Goal: Book appointment/travel/reservation

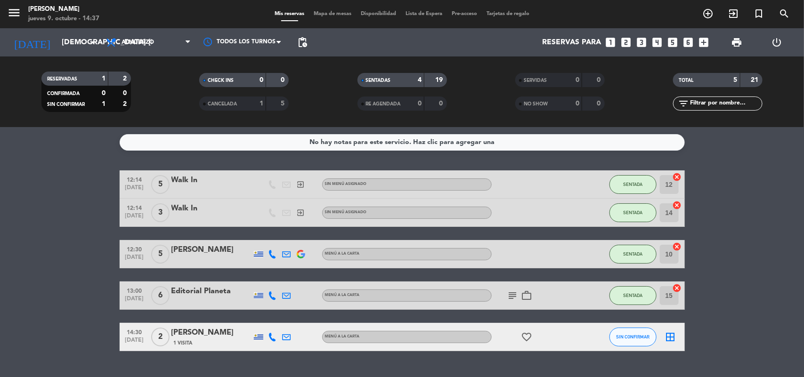
click at [623, 40] on icon "looks_two" at bounding box center [626, 42] width 12 height 12
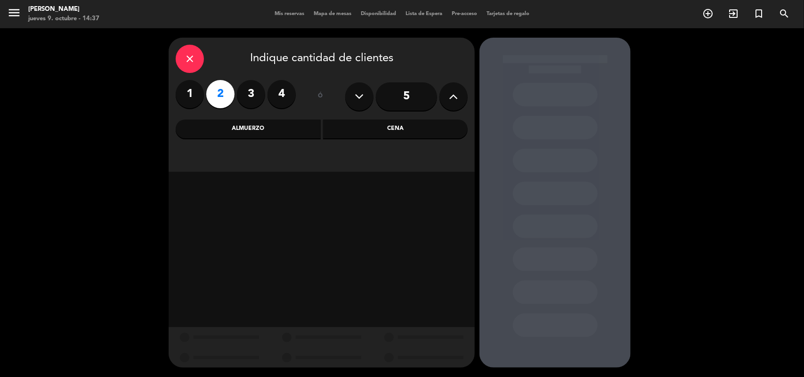
click at [291, 125] on div "Almuerzo" at bounding box center [248, 129] width 145 height 19
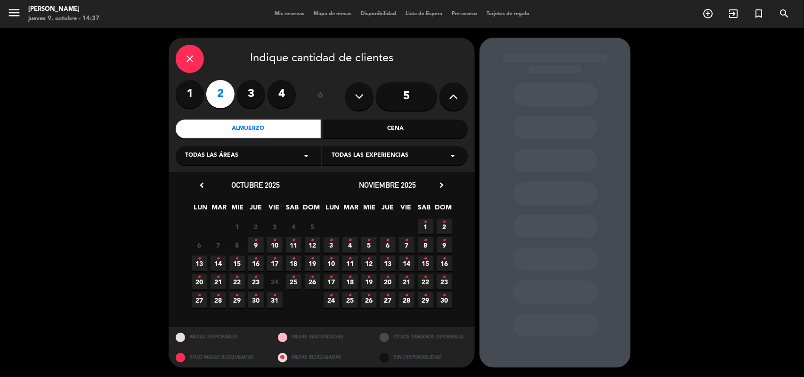
click at [294, 246] on icon "•" at bounding box center [293, 240] width 3 height 15
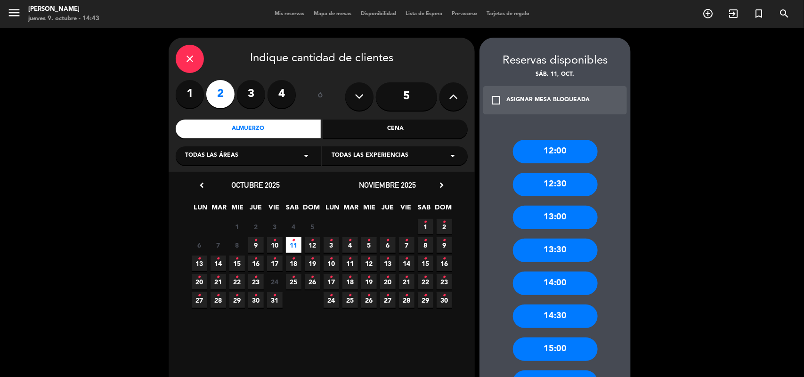
click at [187, 62] on icon "close" at bounding box center [189, 58] width 11 height 11
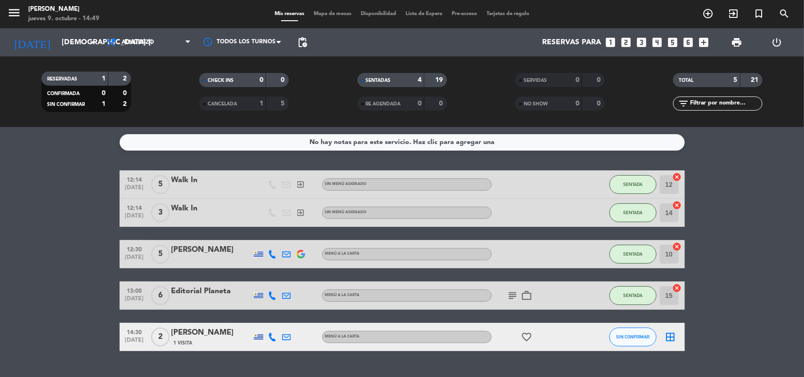
click at [629, 42] on icon "looks_two" at bounding box center [626, 42] width 12 height 12
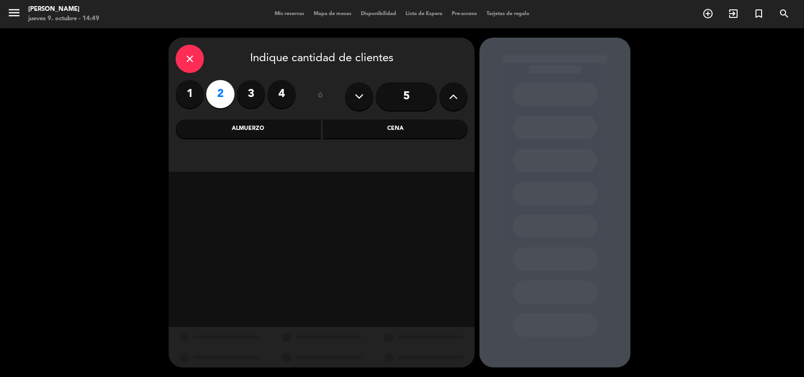
click at [390, 123] on div "Cena" at bounding box center [395, 129] width 145 height 19
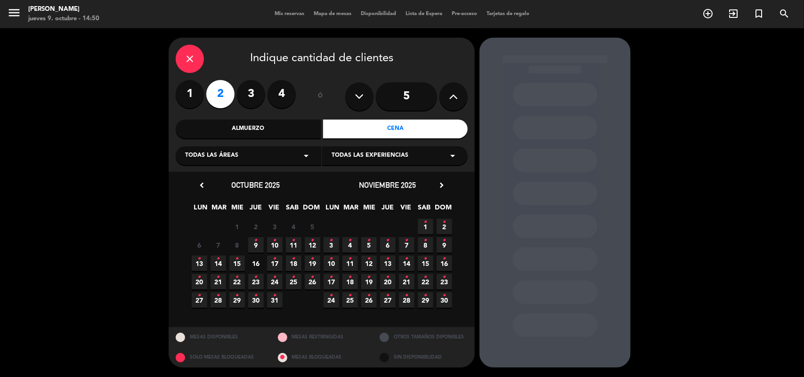
click at [254, 239] on icon "•" at bounding box center [255, 240] width 3 height 15
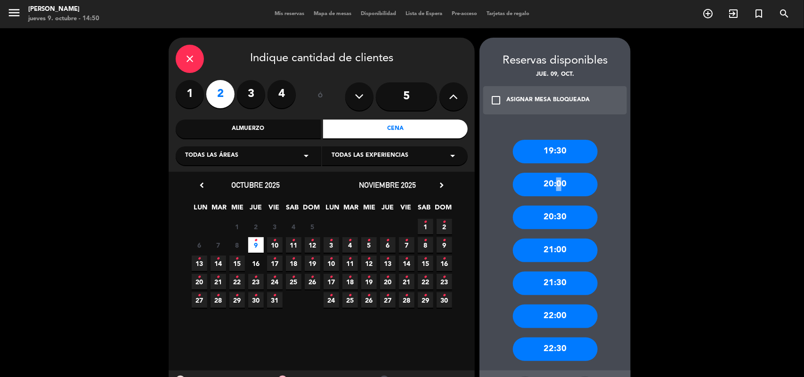
click at [555, 178] on div "20:00" at bounding box center [555, 185] width 85 height 24
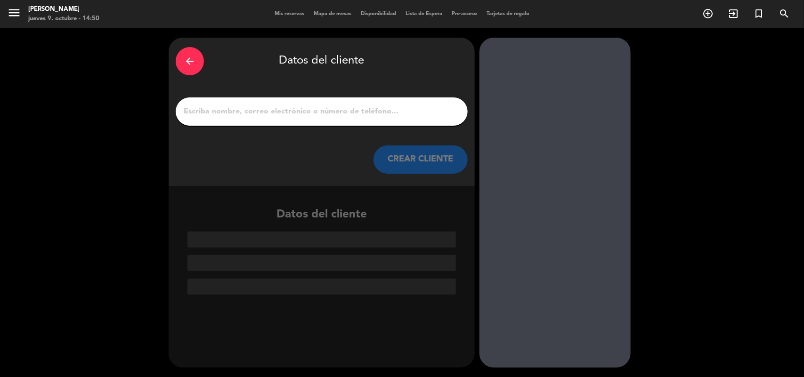
click at [404, 120] on div at bounding box center [322, 112] width 292 height 28
click at [405, 114] on input "1" at bounding box center [322, 111] width 278 height 13
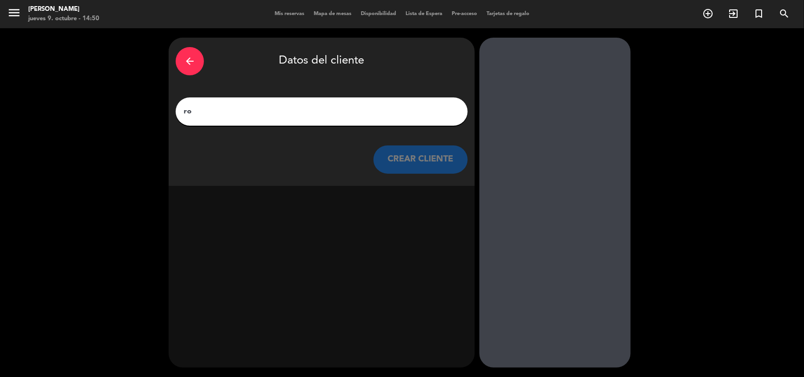
type input "r"
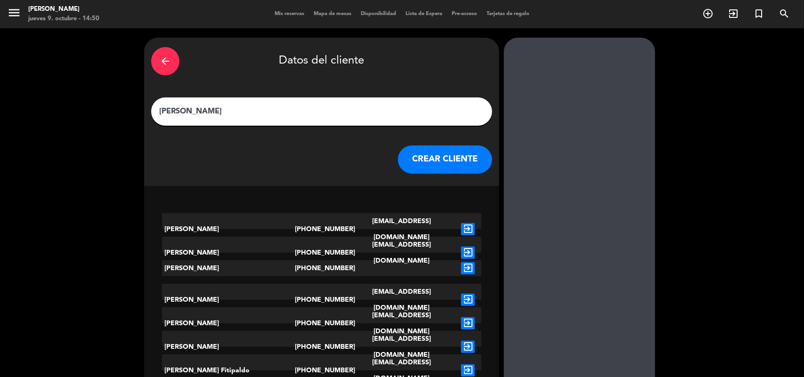
type input "[PERSON_NAME]"
click at [427, 159] on button "CREAR CLIENTE" at bounding box center [445, 160] width 94 height 28
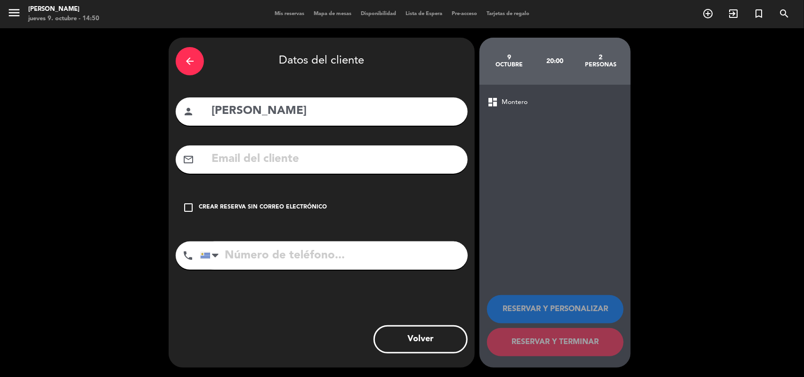
click at [187, 205] on icon "check_box_outline_blank" at bounding box center [188, 207] width 11 height 11
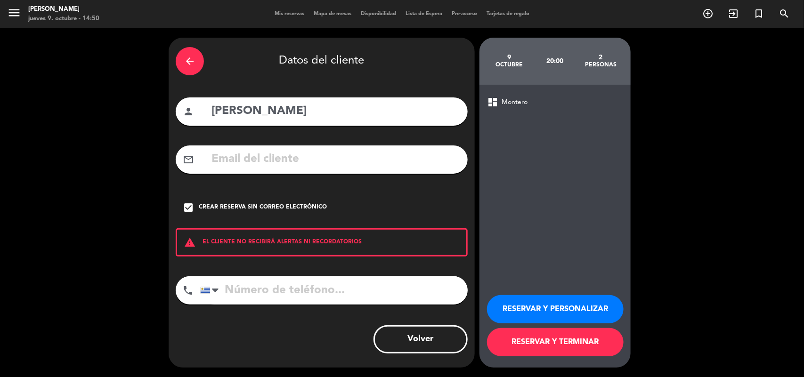
click at [246, 293] on input "tel" at bounding box center [334, 290] width 268 height 28
type input "091001105"
click at [575, 309] on button "RESERVAR Y PERSONALIZAR" at bounding box center [555, 309] width 137 height 28
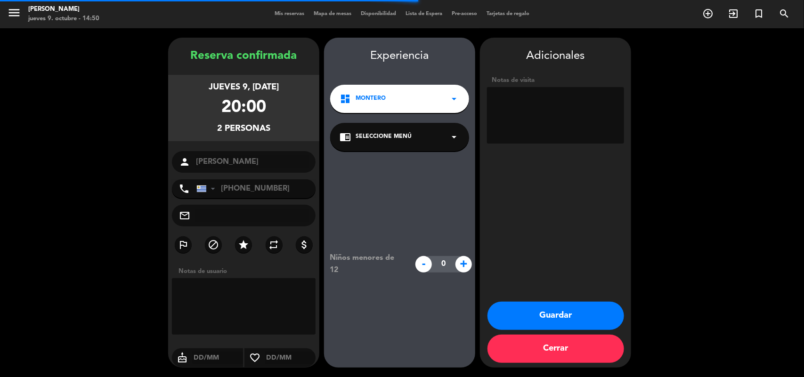
click at [450, 140] on icon "arrow_drop_down" at bounding box center [453, 136] width 11 height 11
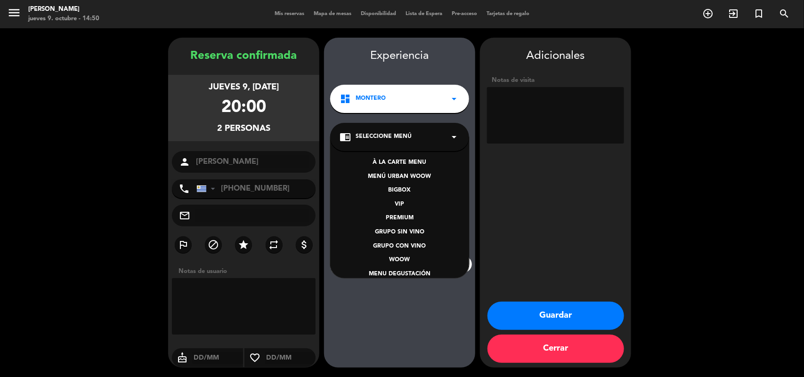
click at [411, 166] on div "À LA CARTE MENU" at bounding box center [400, 162] width 120 height 9
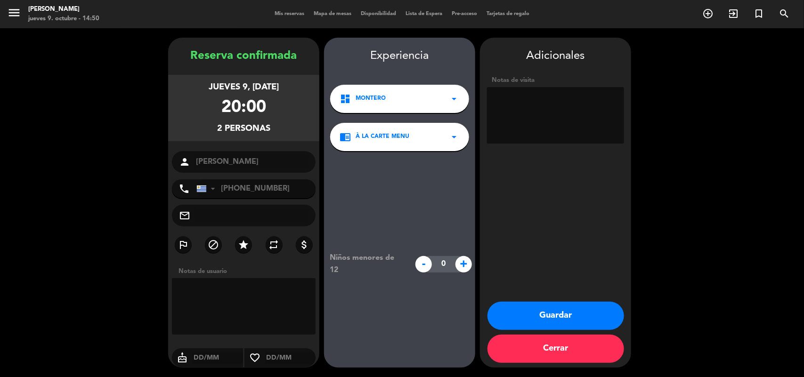
click at [568, 313] on button "Guardar" at bounding box center [556, 316] width 137 height 28
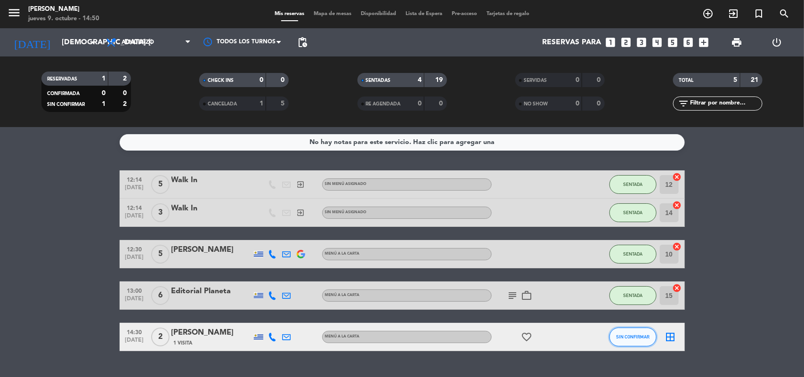
click at [620, 333] on button "SIN CONFIRMAR" at bounding box center [633, 337] width 47 height 19
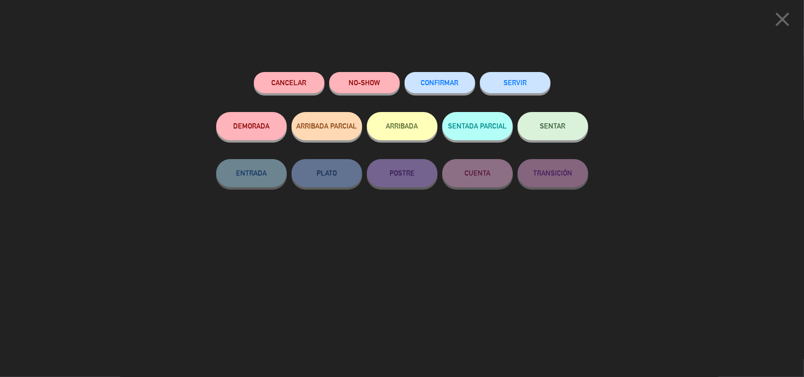
click at [546, 137] on button "SENTAR" at bounding box center [553, 126] width 71 height 28
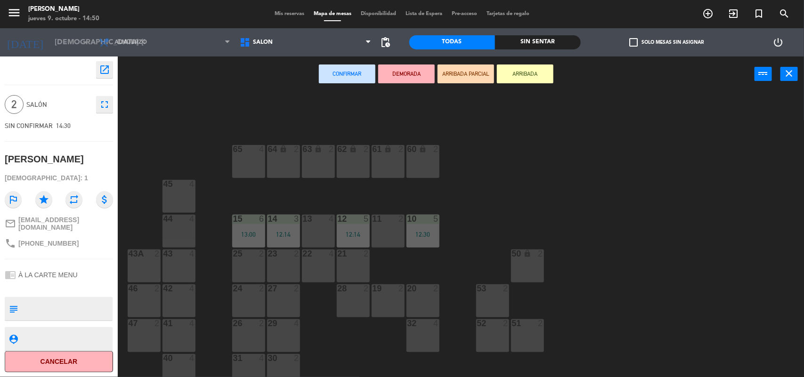
click at [321, 270] on div "22 4" at bounding box center [318, 266] width 33 height 33
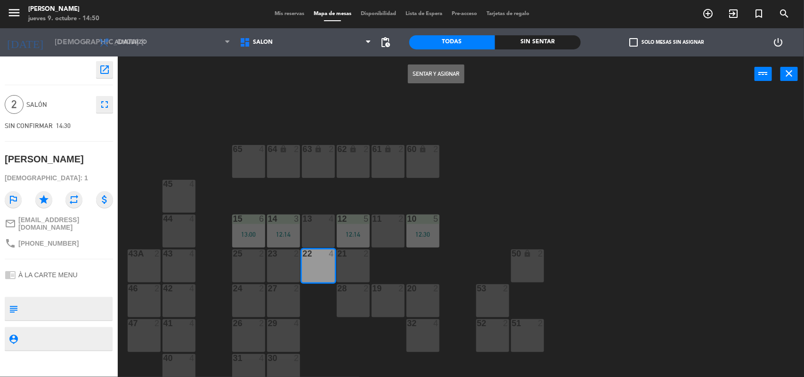
click at [449, 74] on button "Sentar y Asignar" at bounding box center [436, 74] width 57 height 19
